Goal: Task Accomplishment & Management: Use online tool/utility

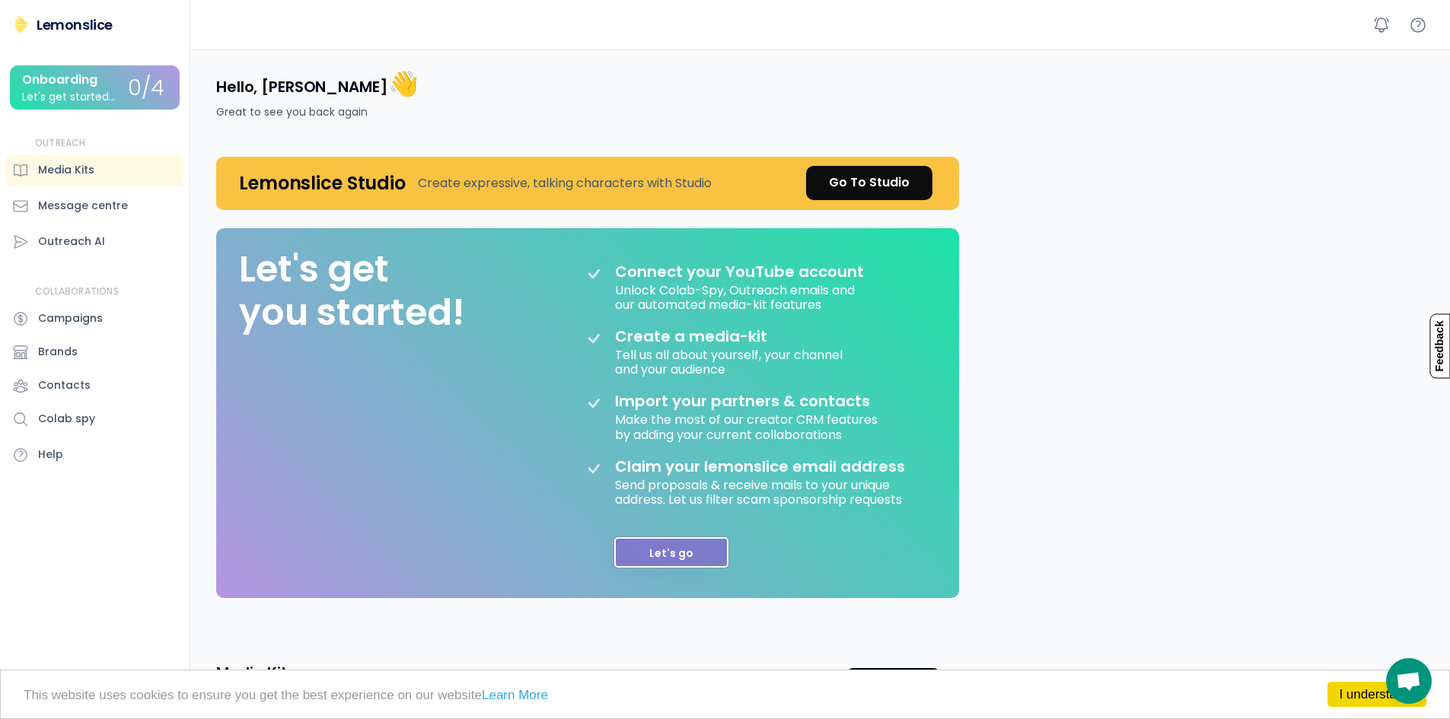
click at [687, 546] on button "Let's go" at bounding box center [671, 552] width 114 height 30
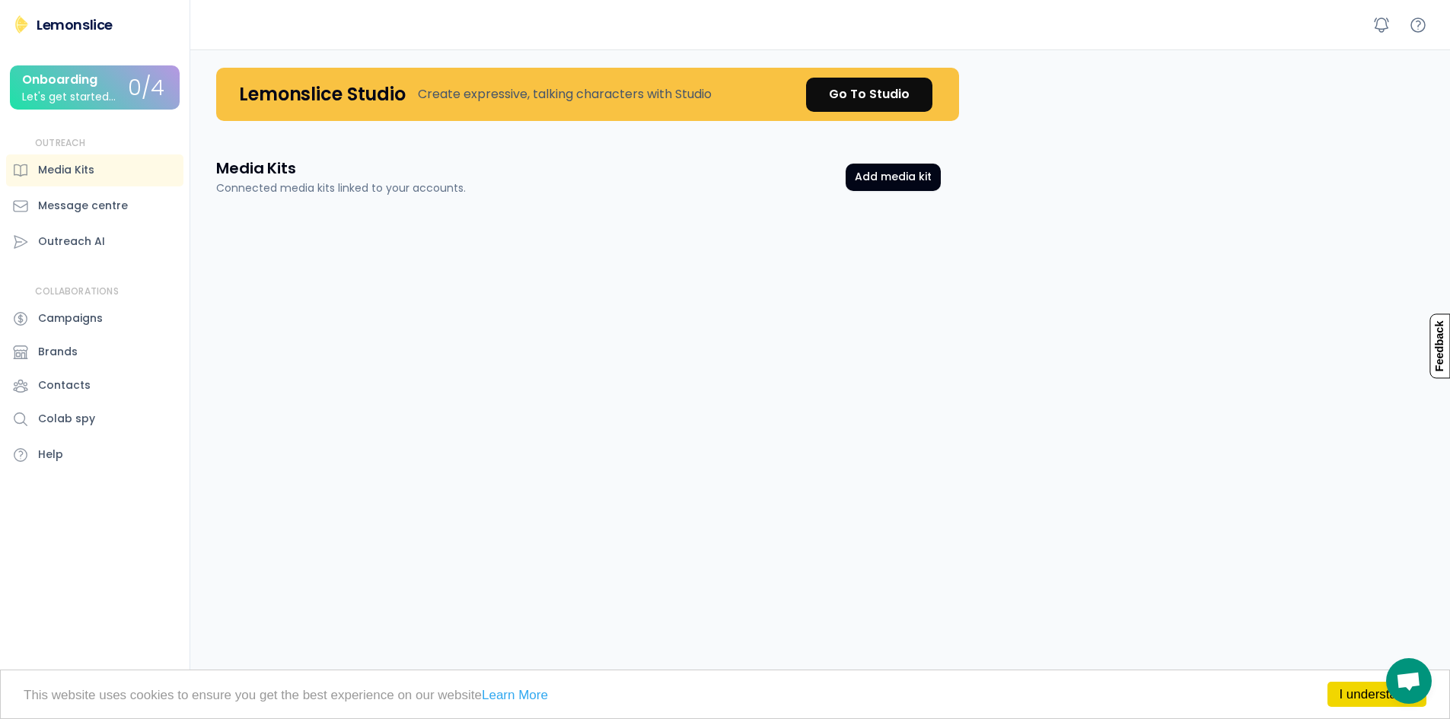
click at [808, 152] on div "Media Kits Connected media kits linked to your accounts. Add media kit Media Ki…" at bounding box center [578, 551] width 761 height 824
click at [907, 180] on button "Add media kit" at bounding box center [893, 177] width 95 height 27
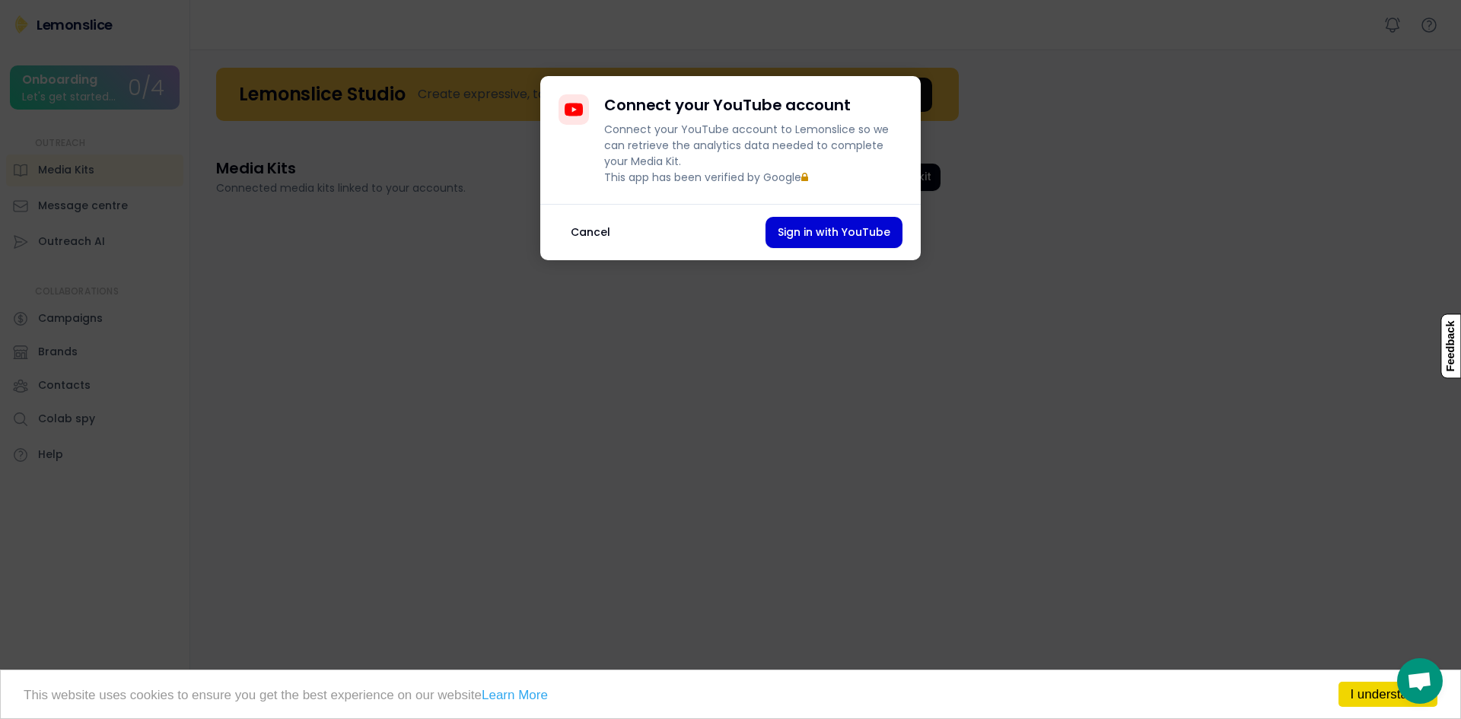
click at [570, 248] on button "Cancel" at bounding box center [591, 232] width 64 height 31
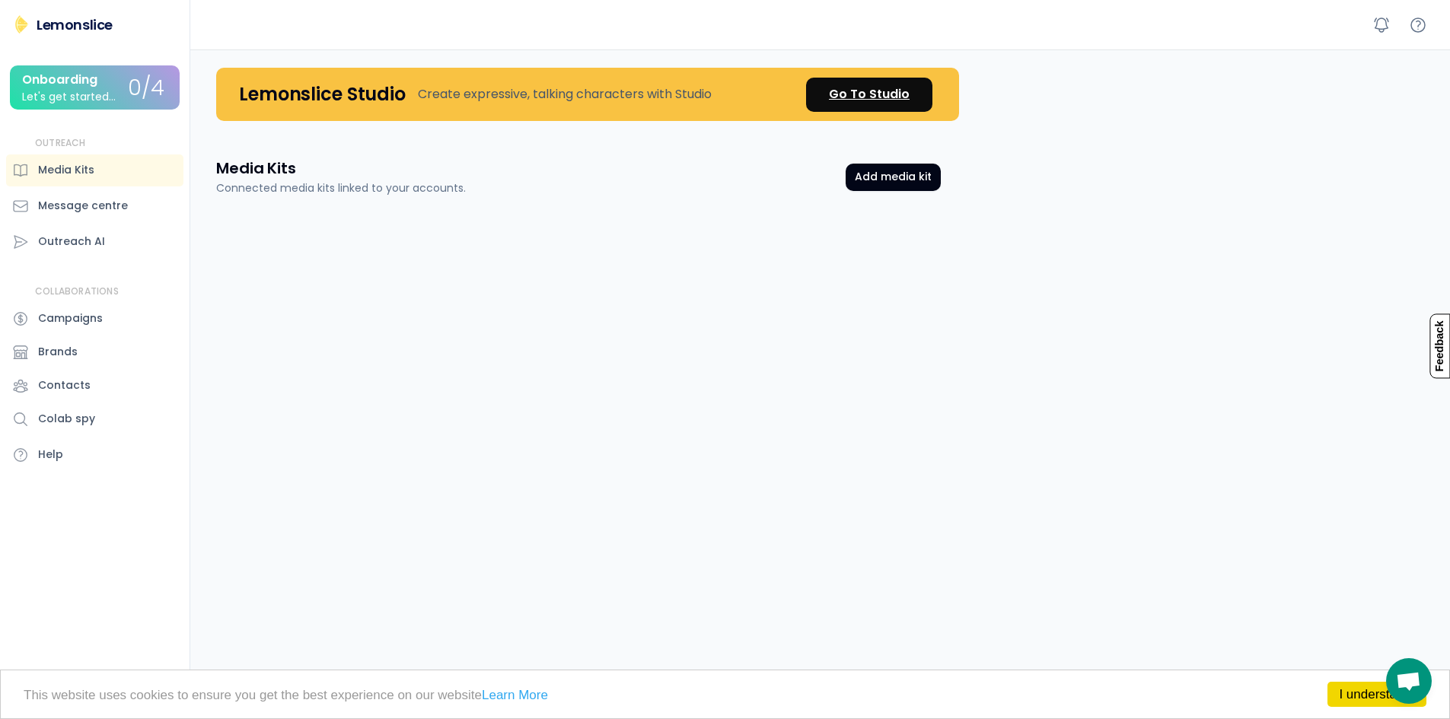
click at [881, 87] on div "Go To Studio" at bounding box center [869, 94] width 81 height 18
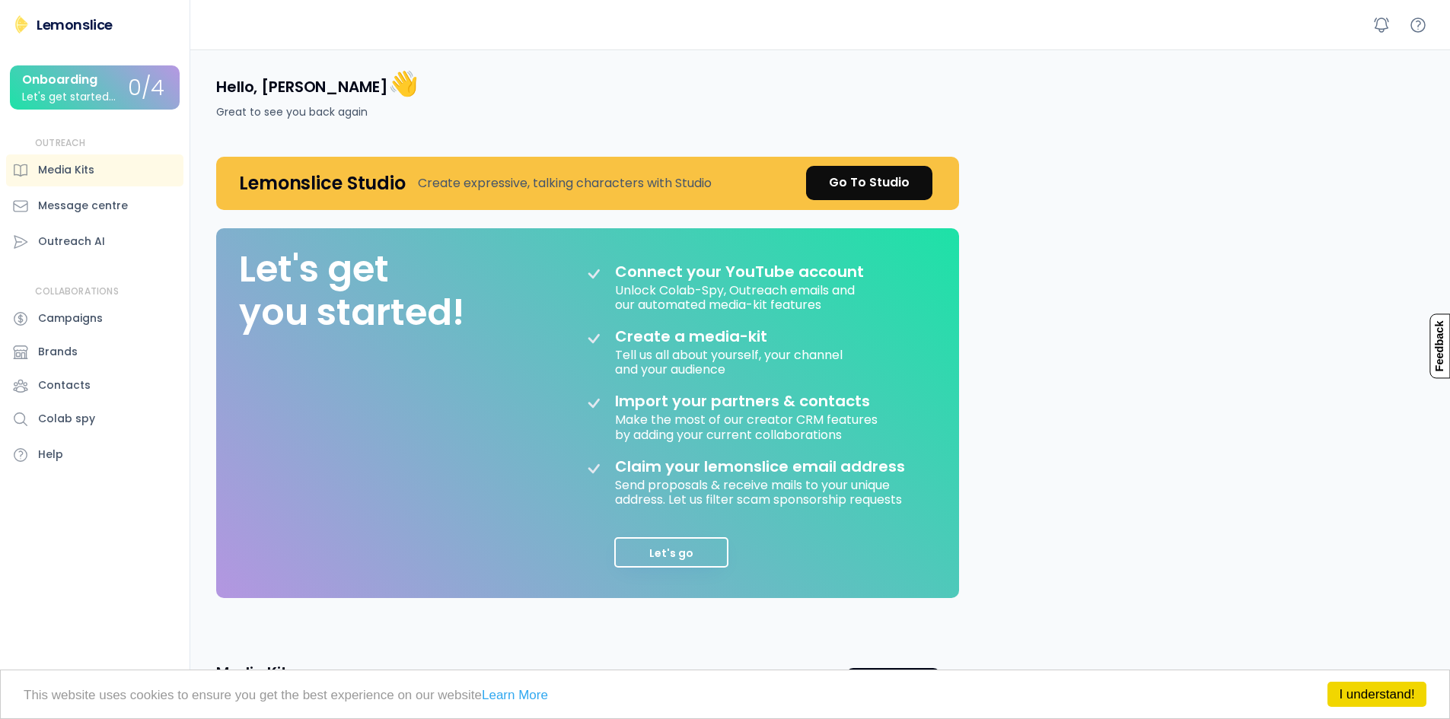
scroll to position [37, 0]
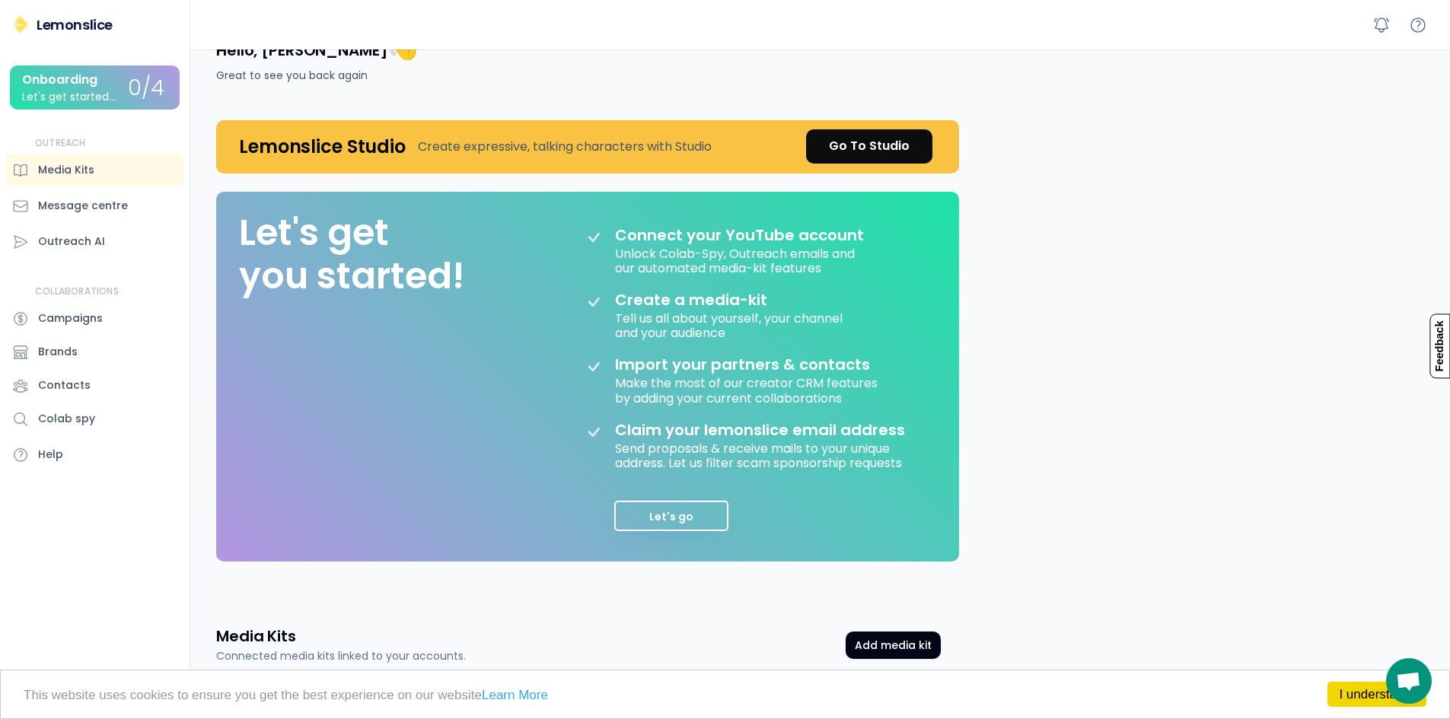
click at [121, 87] on div "Onboarding Let's get started..." at bounding box center [75, 88] width 106 height 30
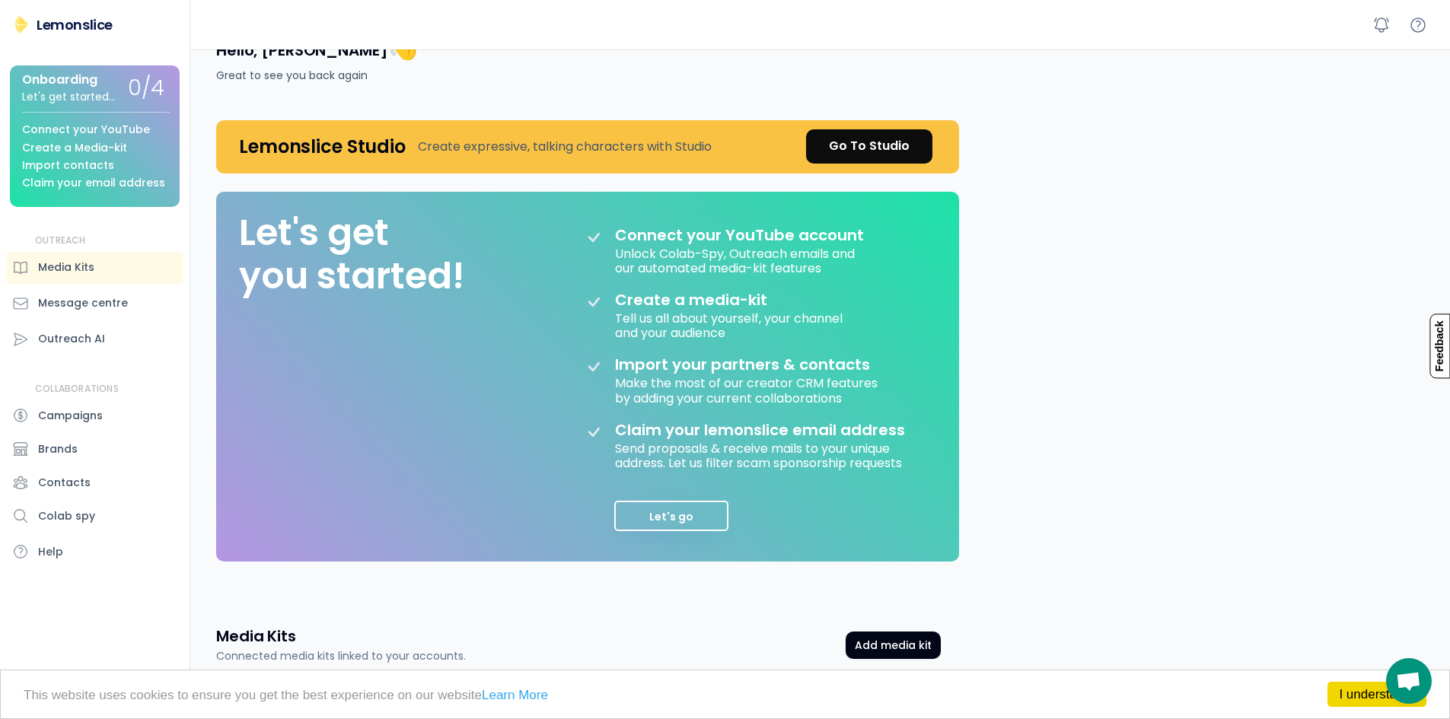
click at [113, 146] on div "Create a Media-kit" at bounding box center [74, 147] width 105 height 11
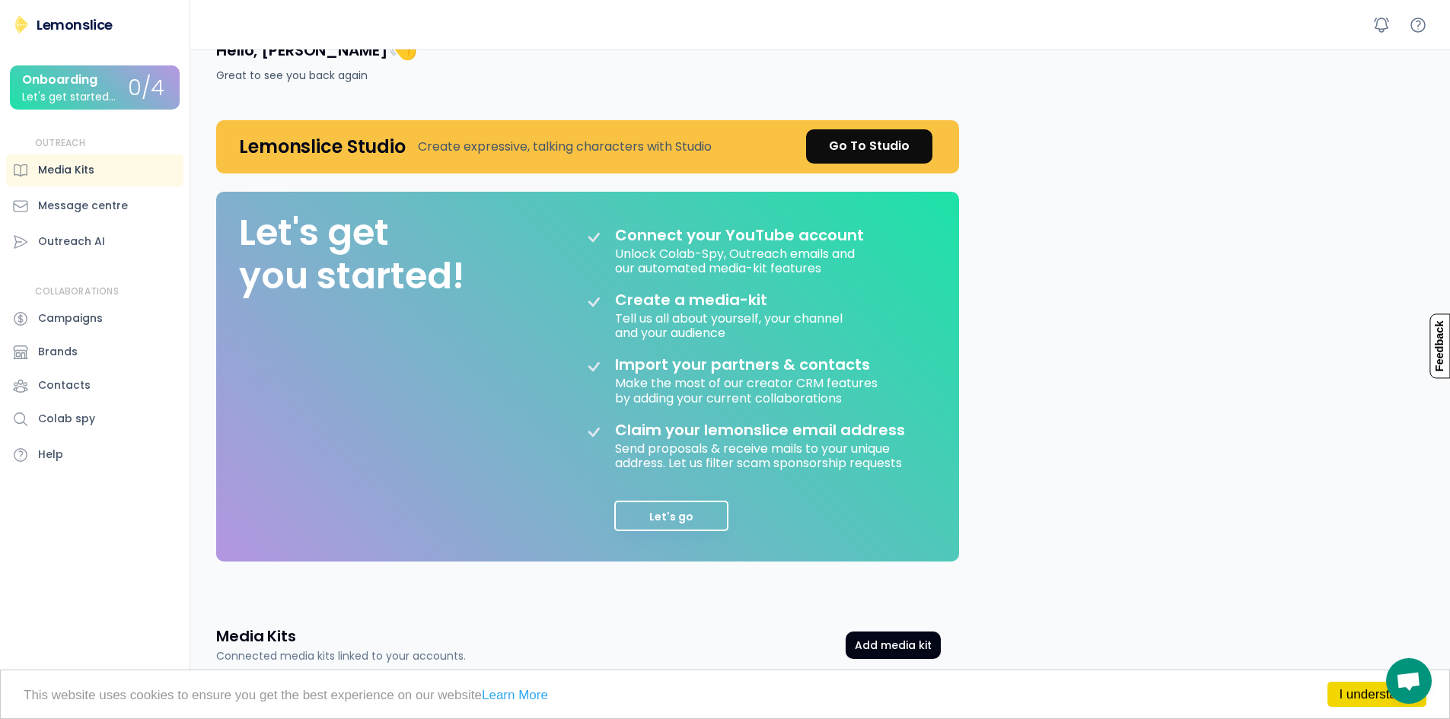
click at [99, 160] on div "Media Kits" at bounding box center [94, 171] width 177 height 32
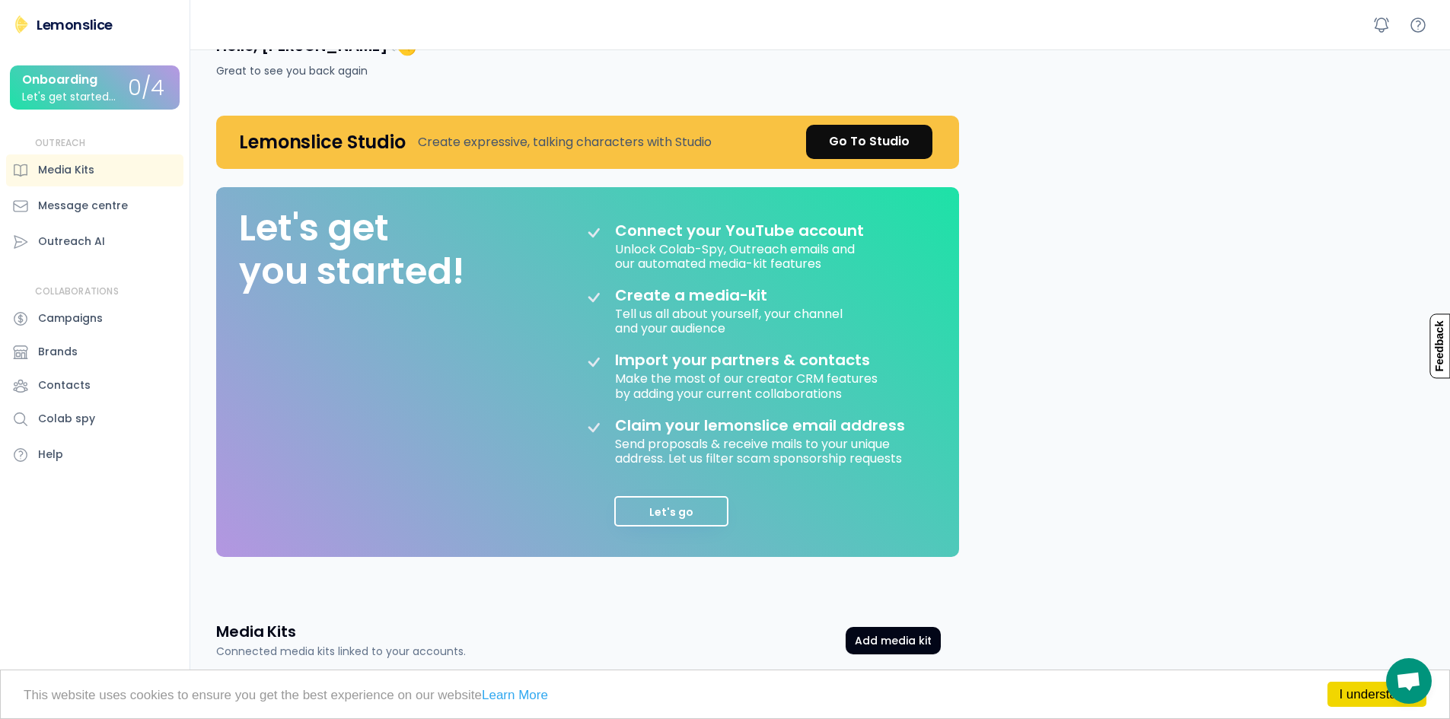
scroll to position [244, 0]
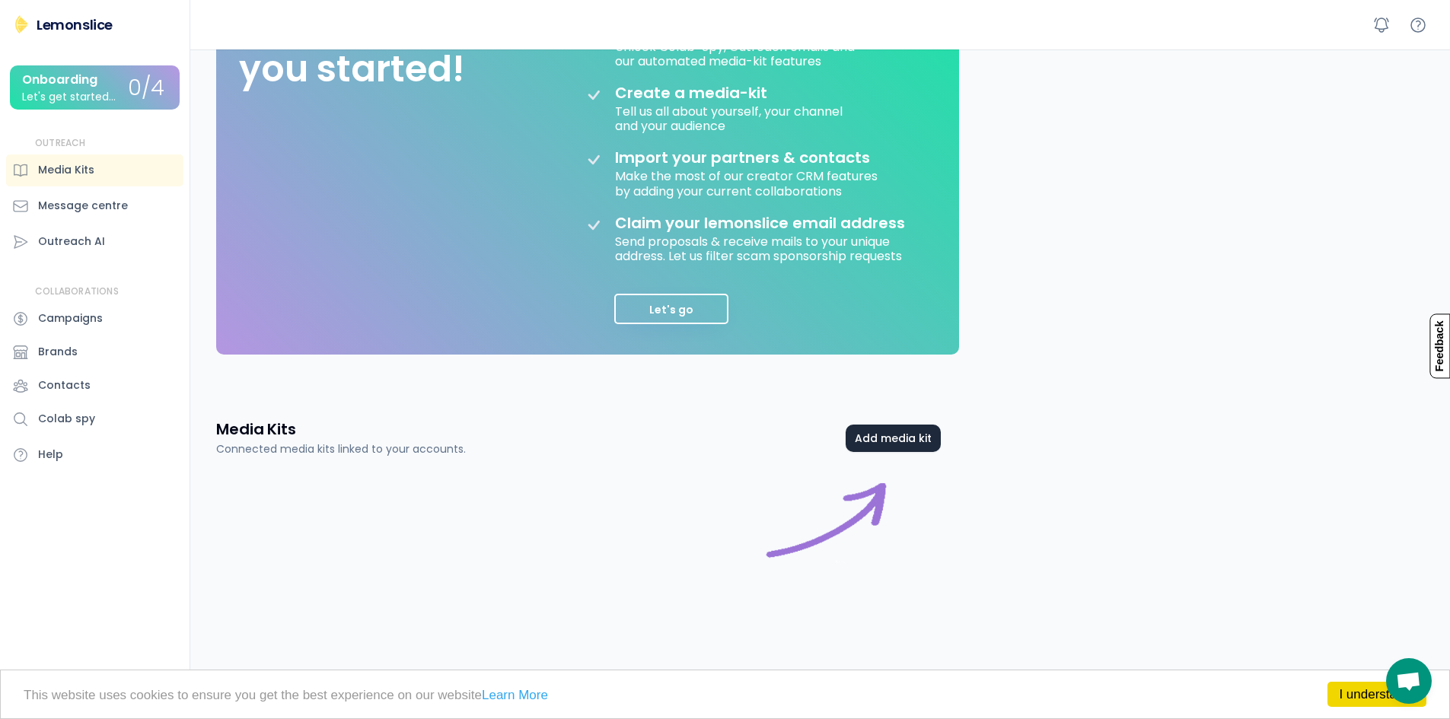
click at [915, 441] on button "Add media kit" at bounding box center [893, 438] width 95 height 27
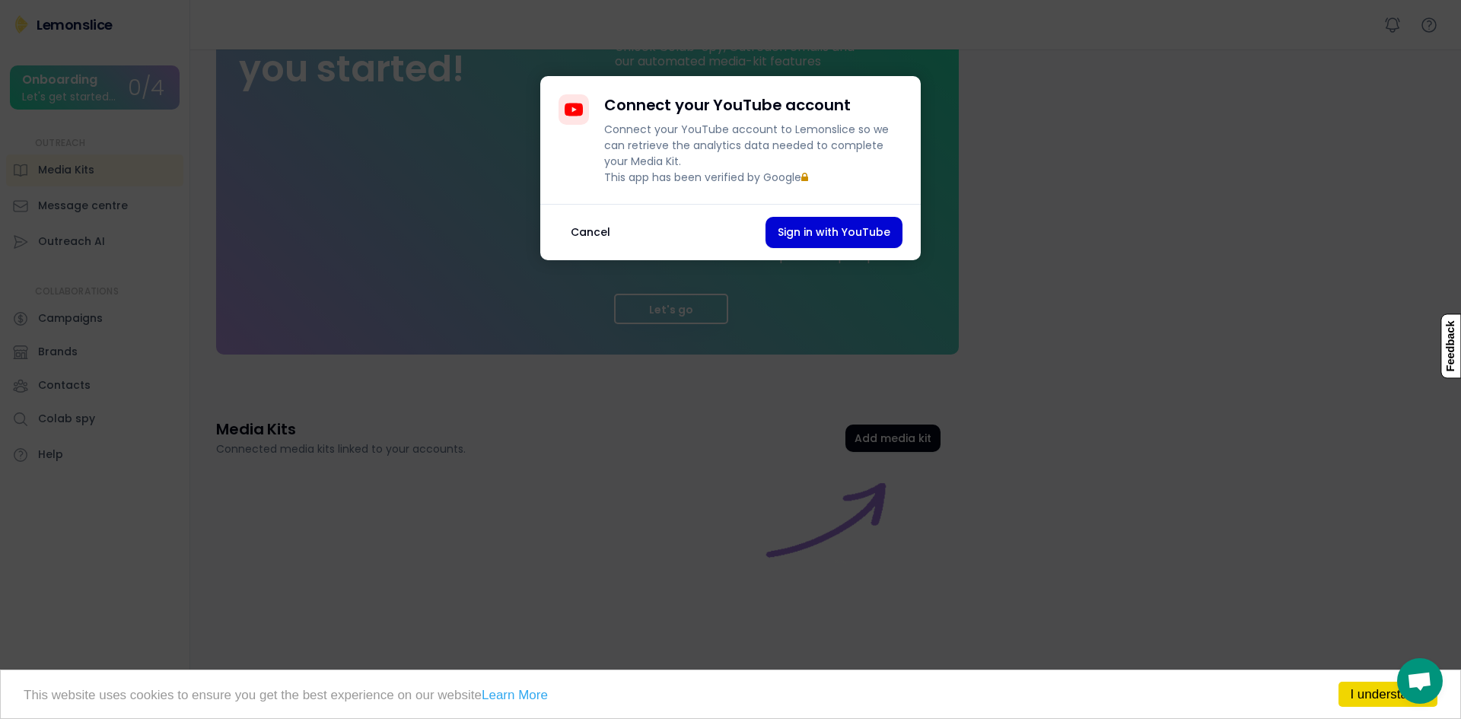
click at [564, 241] on button "Cancel" at bounding box center [591, 232] width 64 height 31
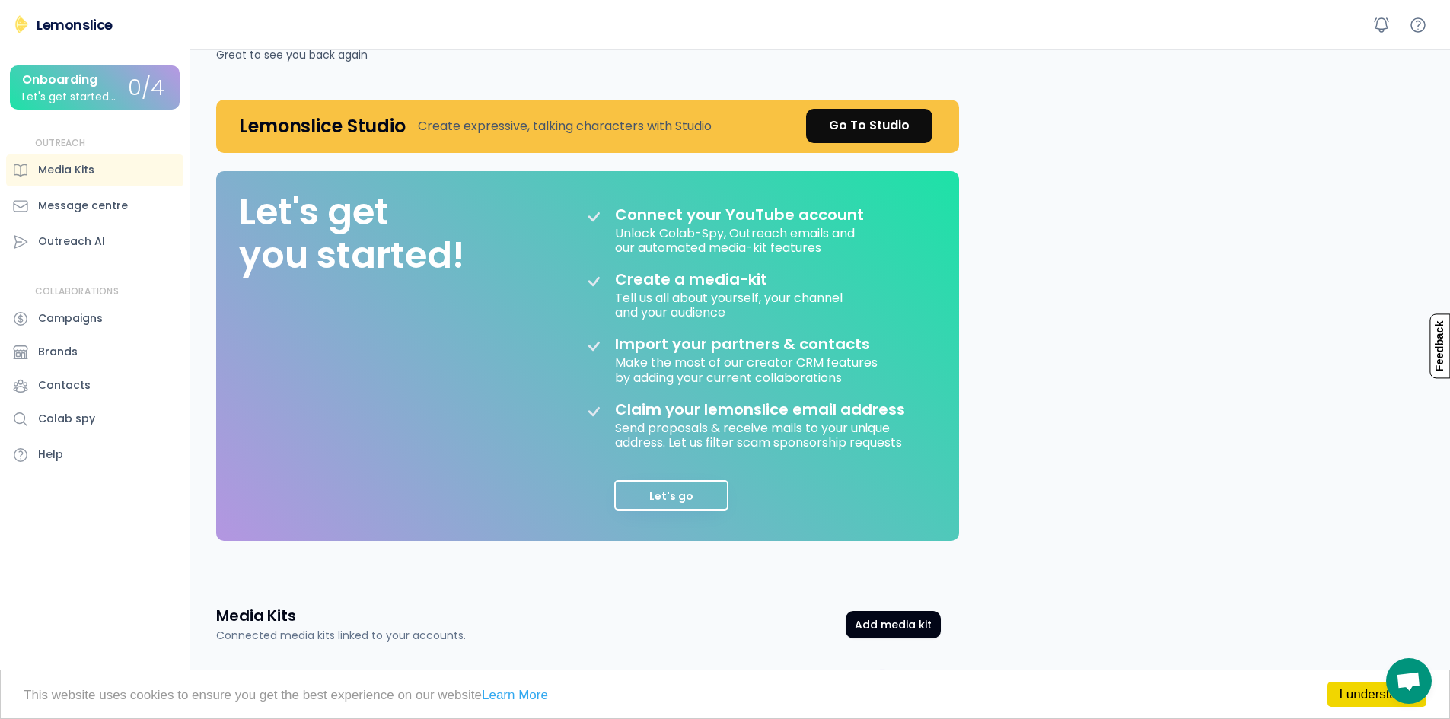
scroll to position [0, 0]
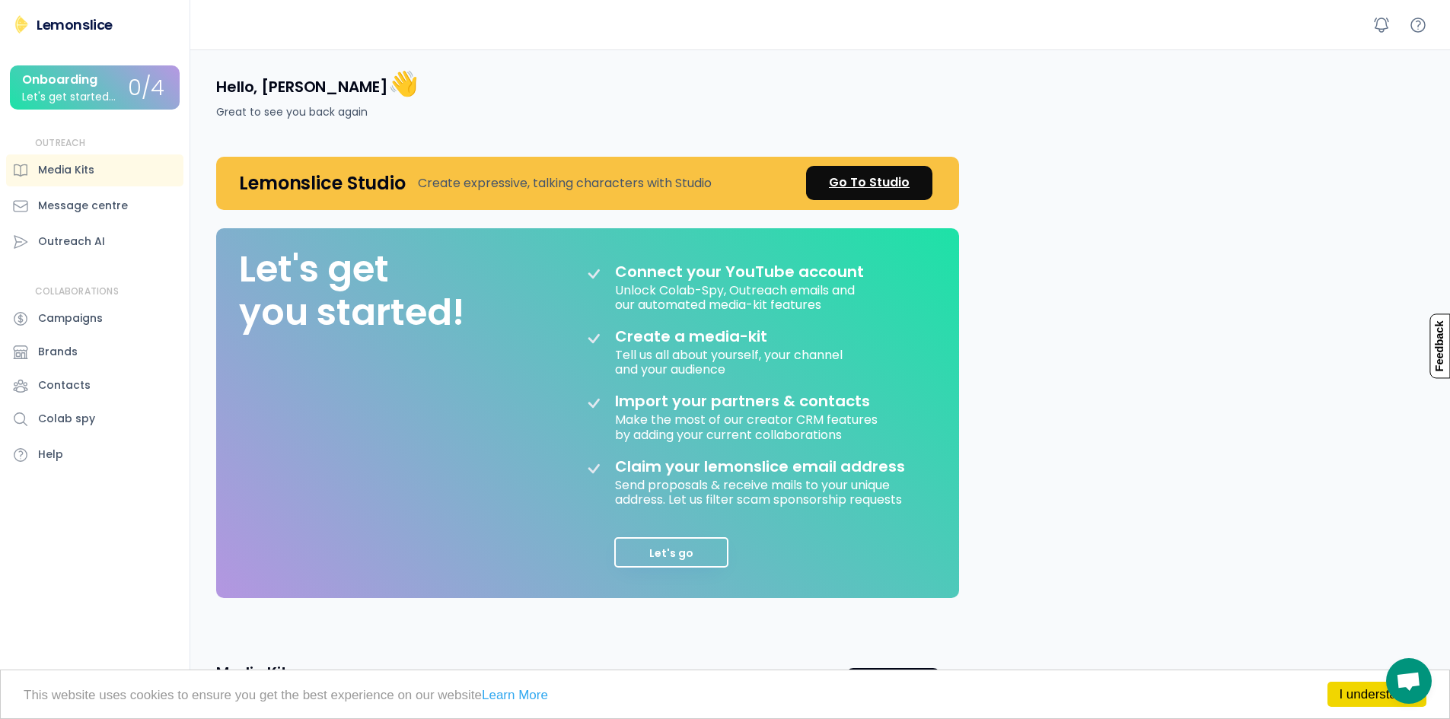
click at [863, 175] on div "Go To Studio" at bounding box center [869, 183] width 81 height 18
